Goal: Information Seeking & Learning: Learn about a topic

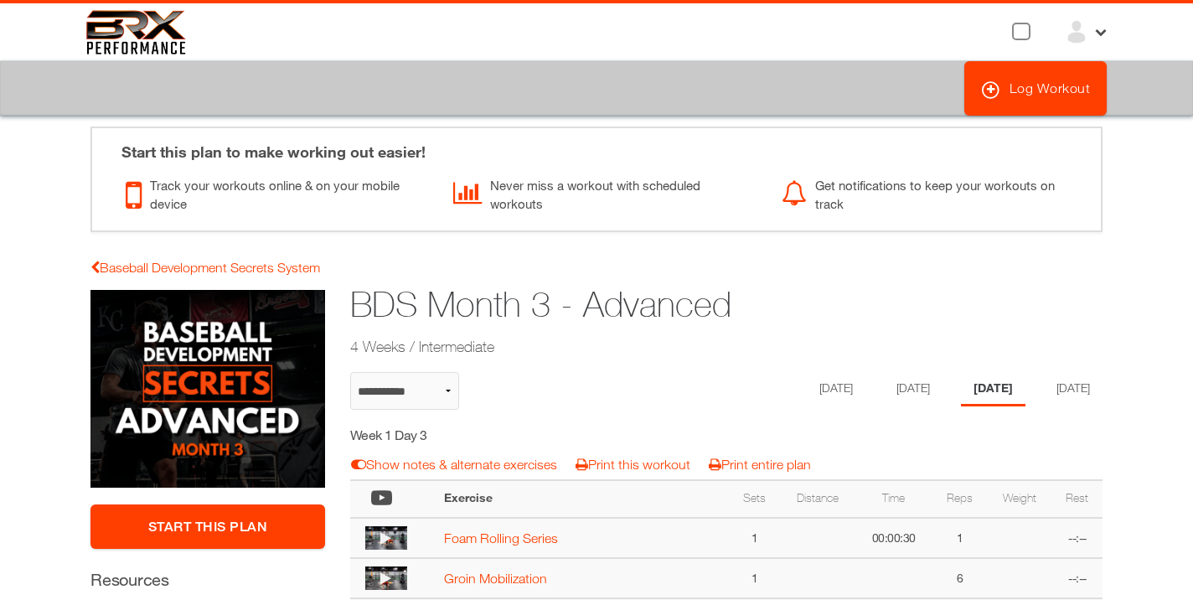
scroll to position [41, 0]
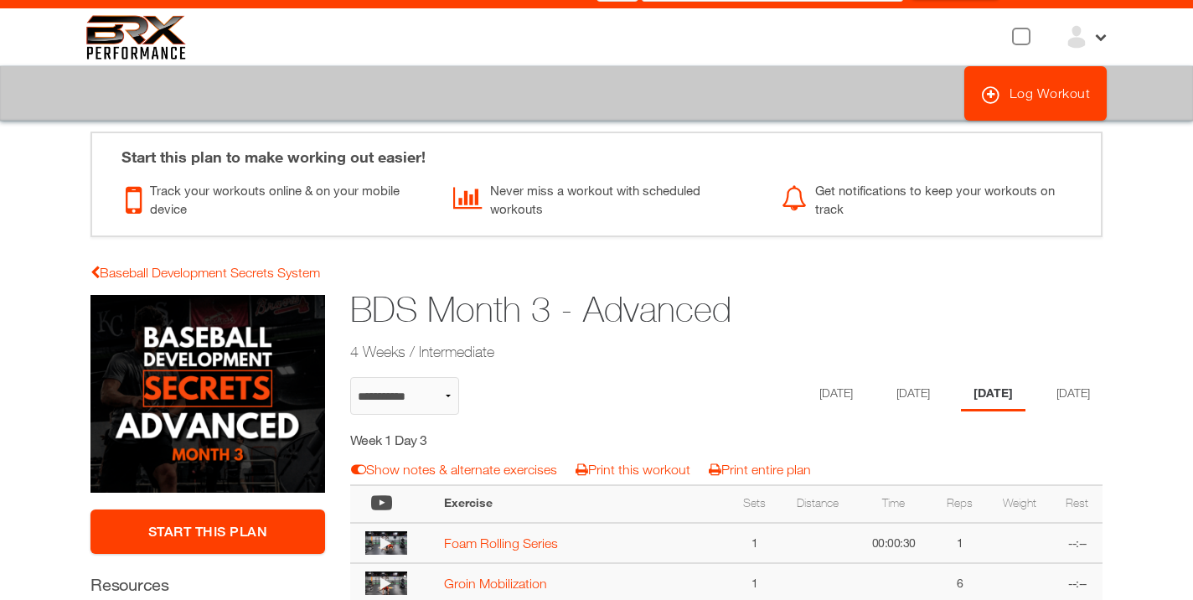
select select "**********"
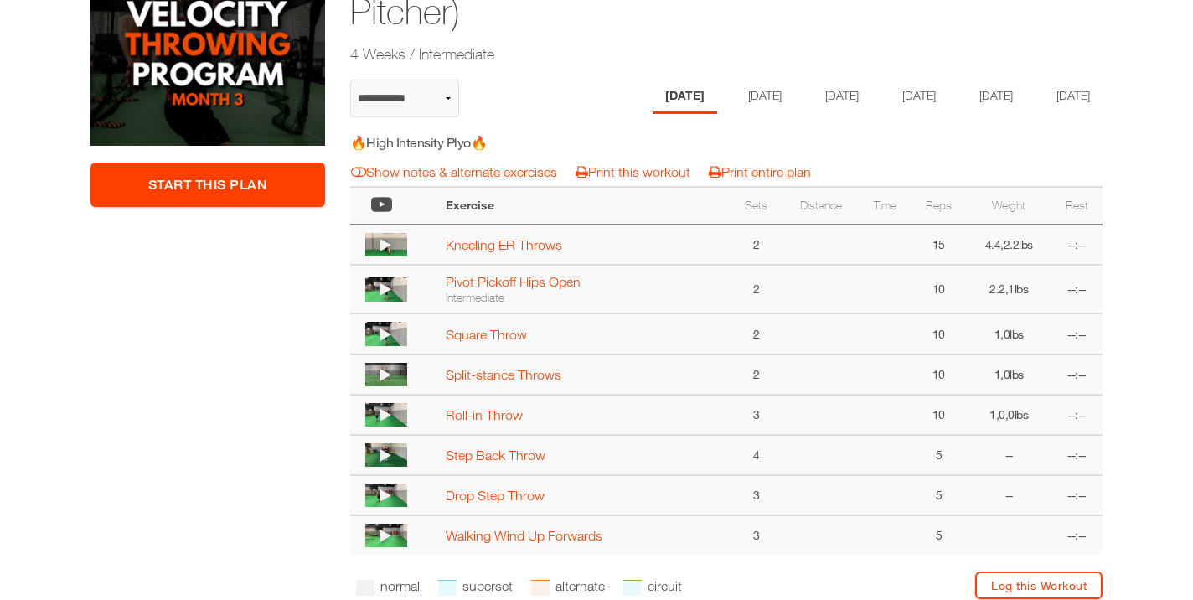
scroll to position [386, 0]
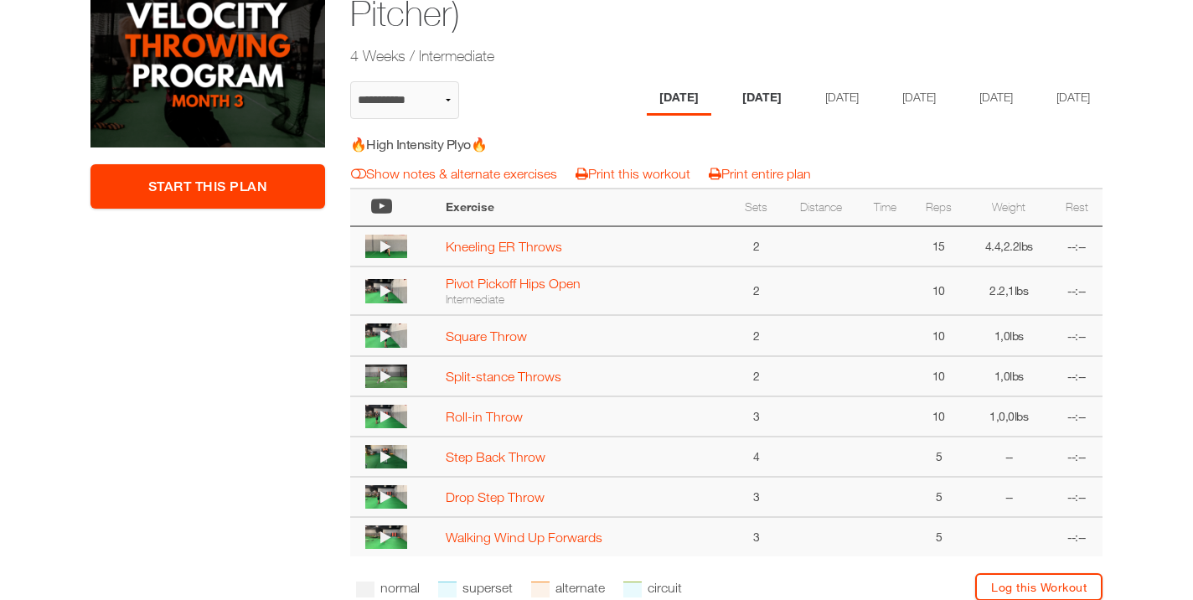
click at [734, 99] on li "[DATE]" at bounding box center [762, 98] width 65 height 34
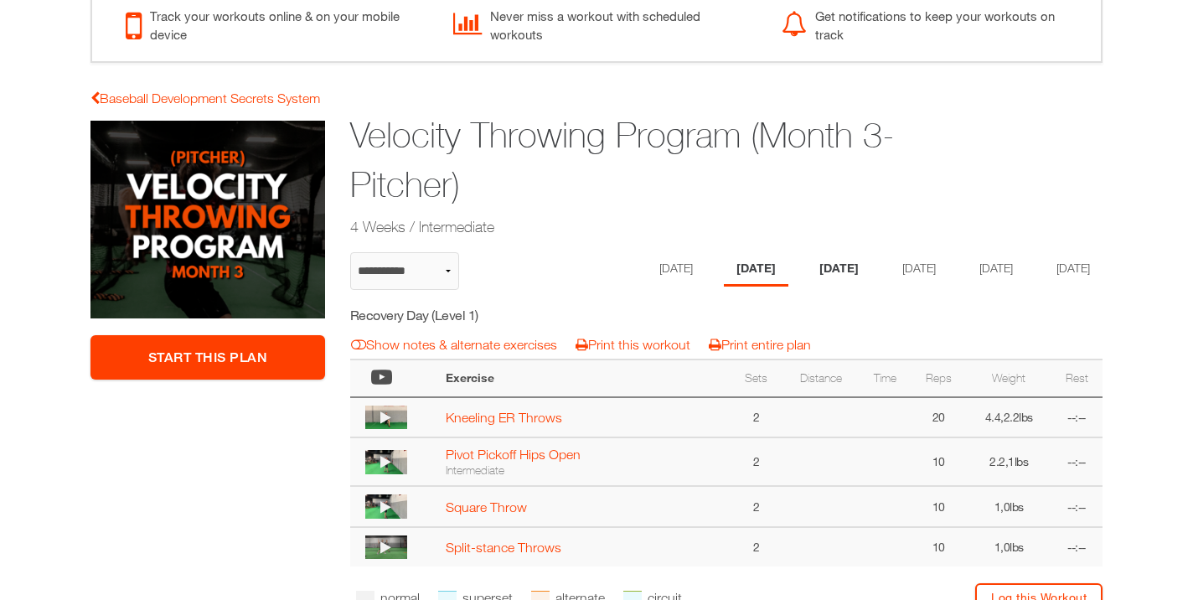
click at [825, 271] on li "Wednesday" at bounding box center [839, 269] width 65 height 34
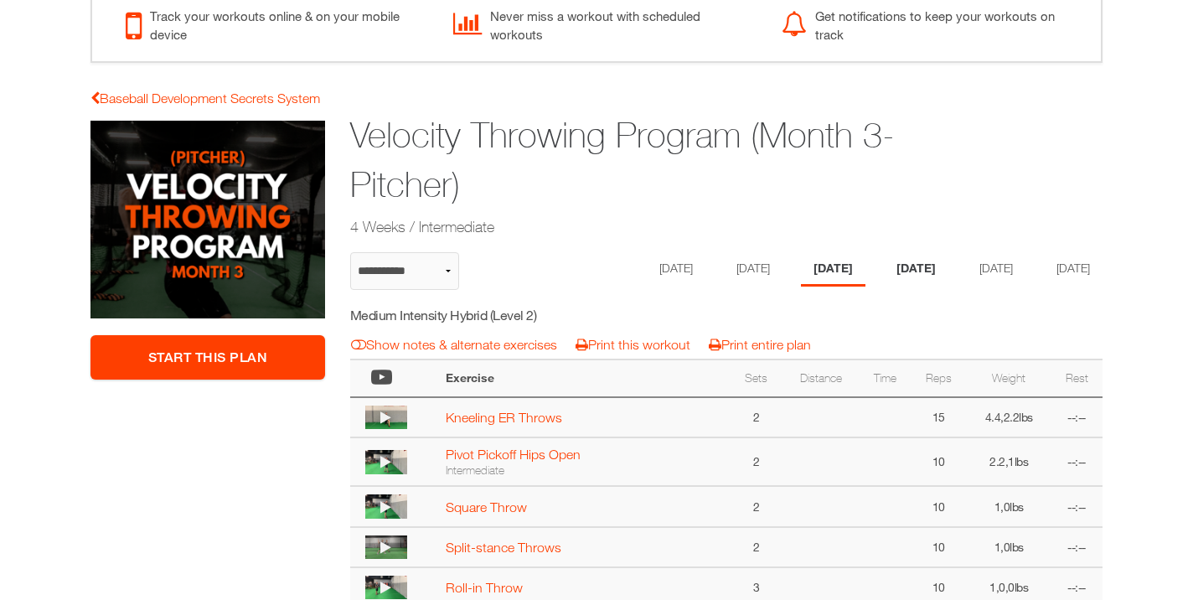
click at [921, 267] on li "[DATE]" at bounding box center [916, 269] width 65 height 34
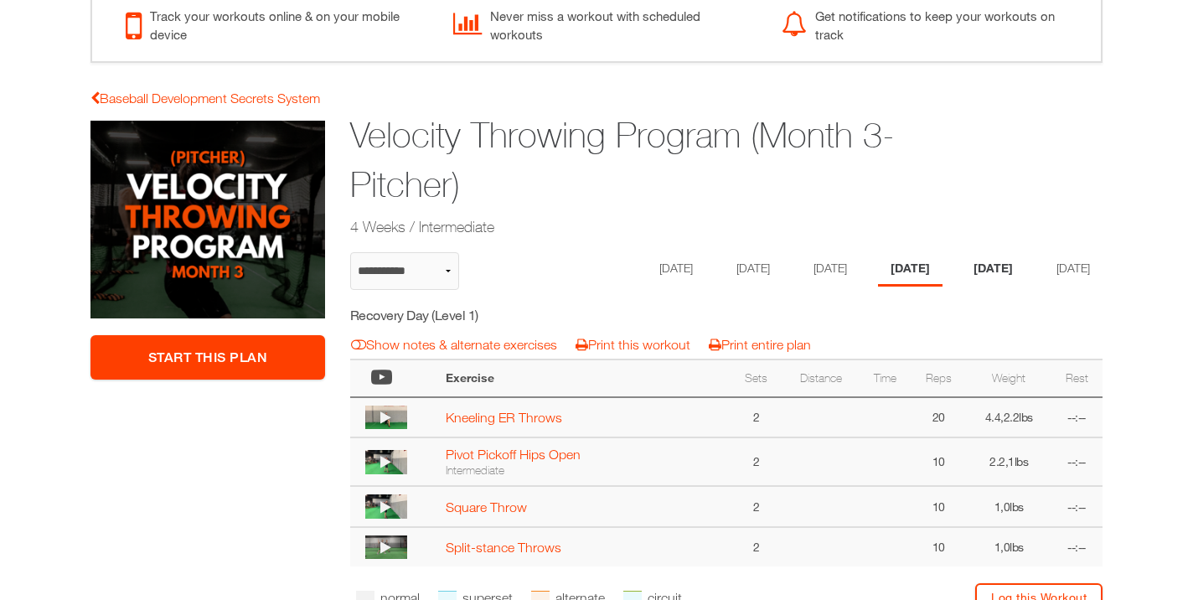
click at [995, 270] on li "[DATE]" at bounding box center [993, 269] width 65 height 34
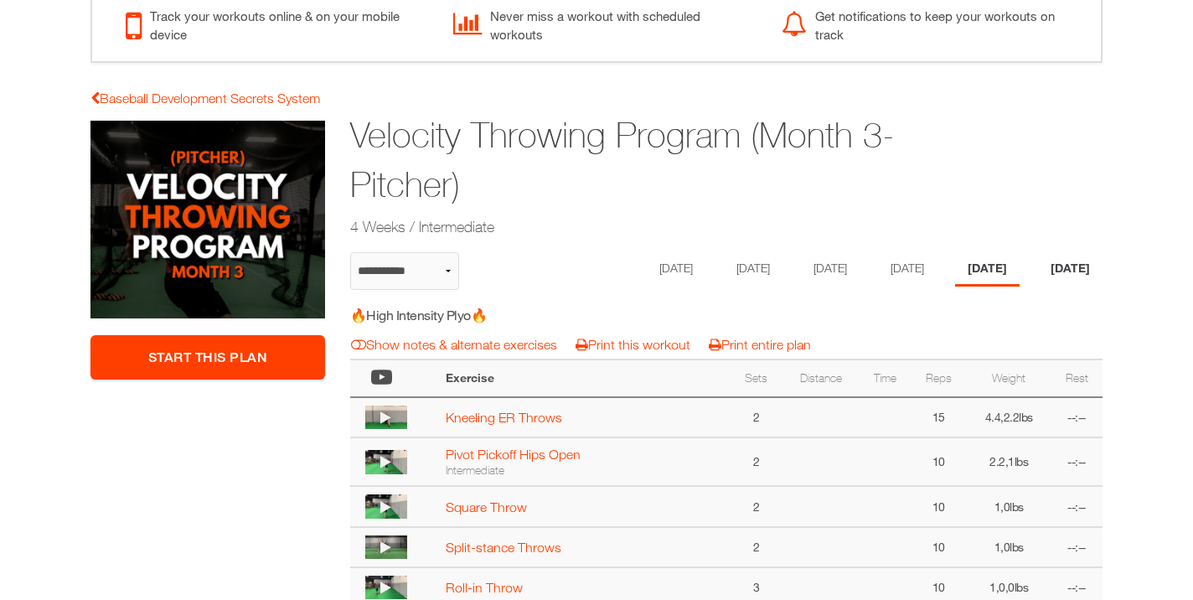
click at [1038, 287] on li "Saturday" at bounding box center [1070, 269] width 65 height 34
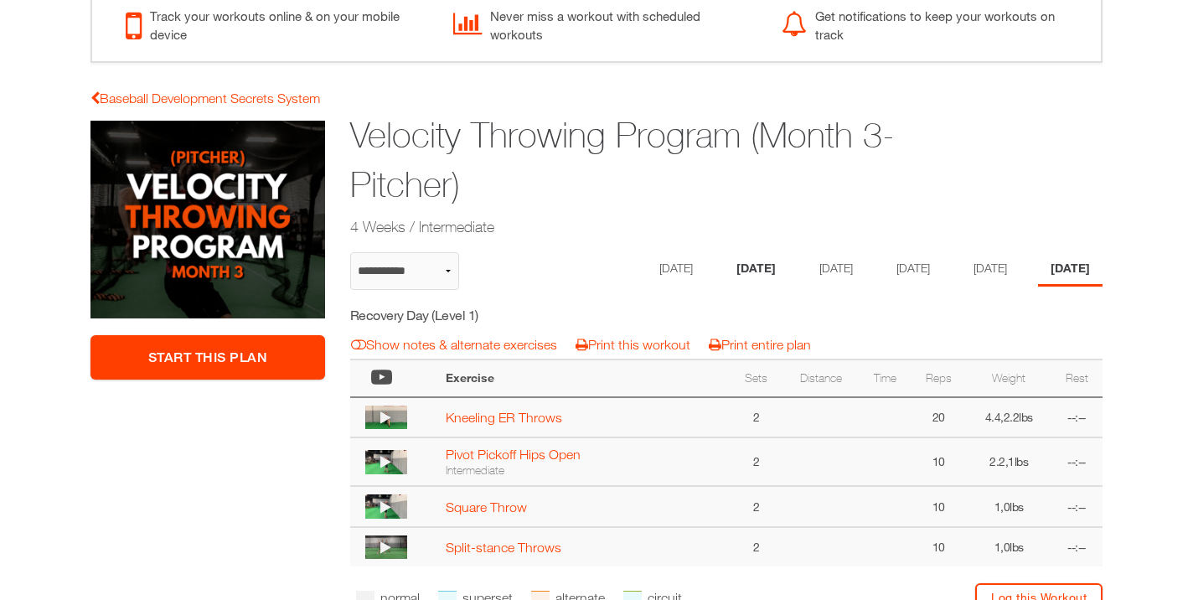
click at [748, 269] on li "[DATE]" at bounding box center [756, 269] width 65 height 34
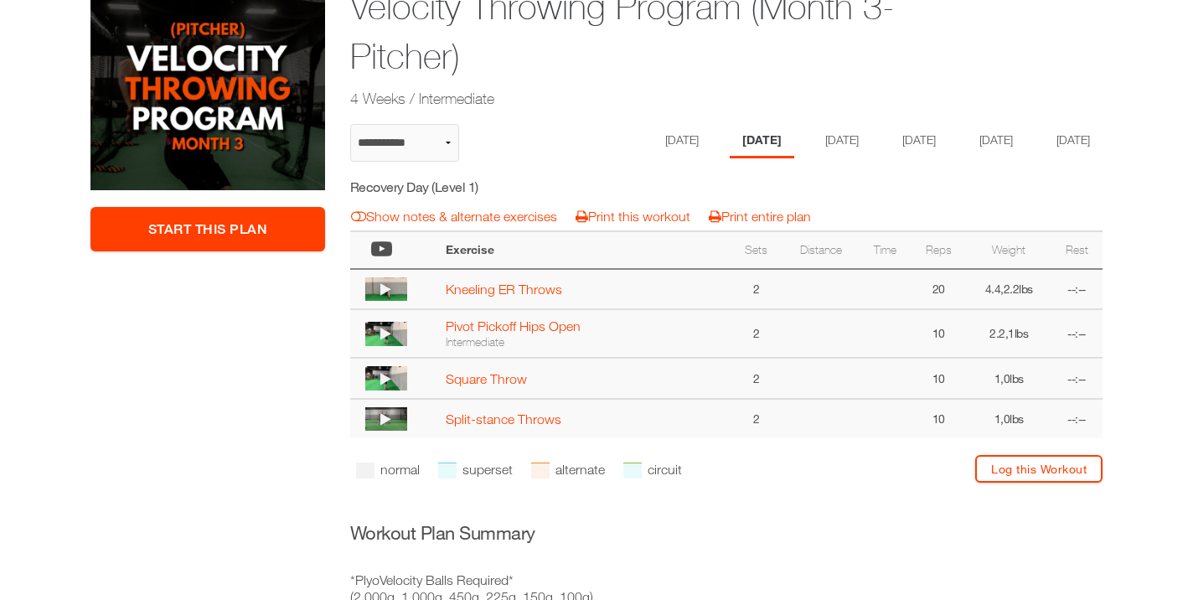
scroll to position [341, 0]
